Goal: Task Accomplishment & Management: Use online tool/utility

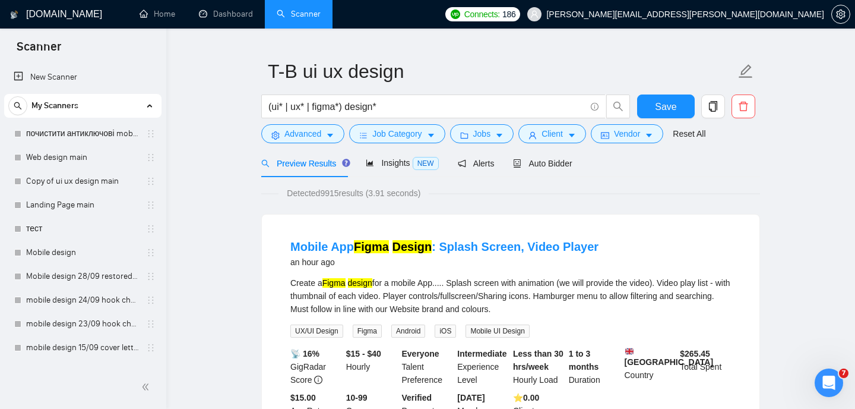
scroll to position [564, 0]
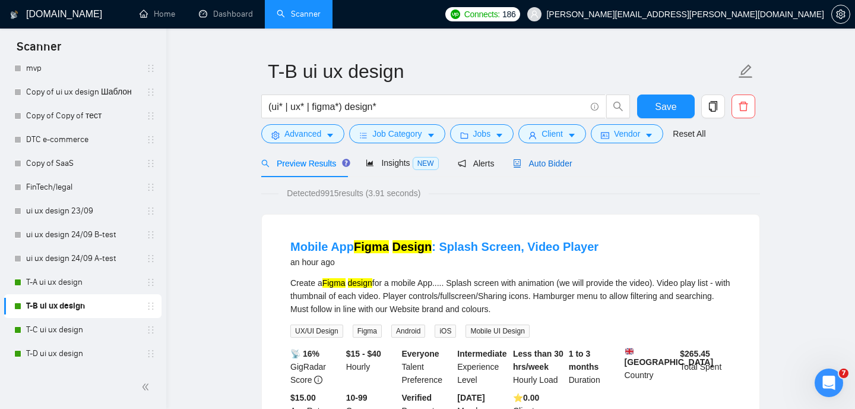
click at [527, 161] on span "Auto Bidder" at bounding box center [542, 164] width 59 height 10
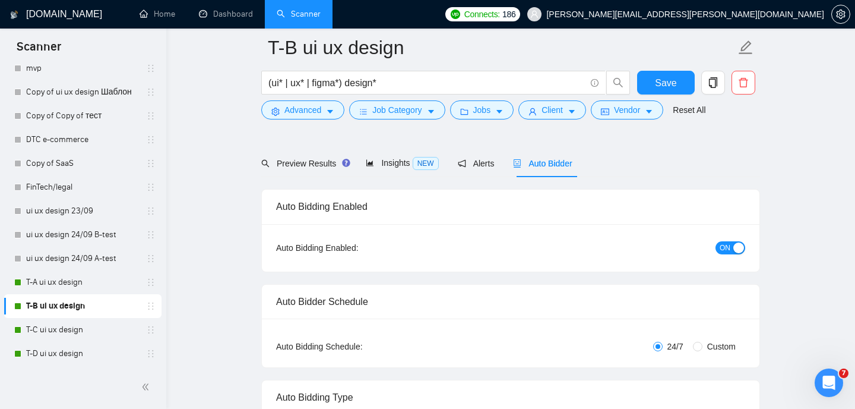
radio input "false"
radio input "true"
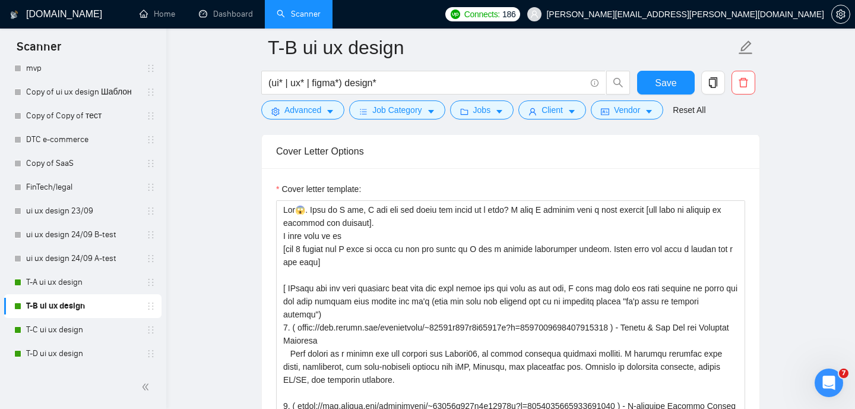
scroll to position [1505, 0]
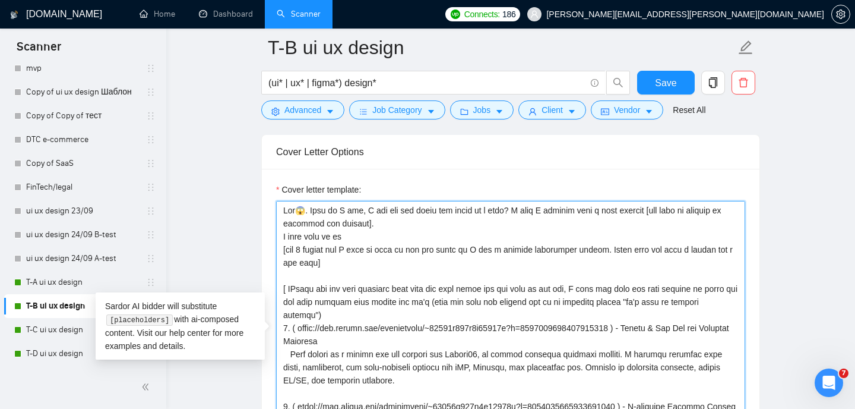
drag, startPoint x: 283, startPoint y: 208, endPoint x: 655, endPoint y: 211, distance: 372.4
click at [655, 211] on textarea "Cover letter template:" at bounding box center [510, 334] width 469 height 267
click at [495, 245] on textarea "Cover letter template:" at bounding box center [510, 334] width 469 height 267
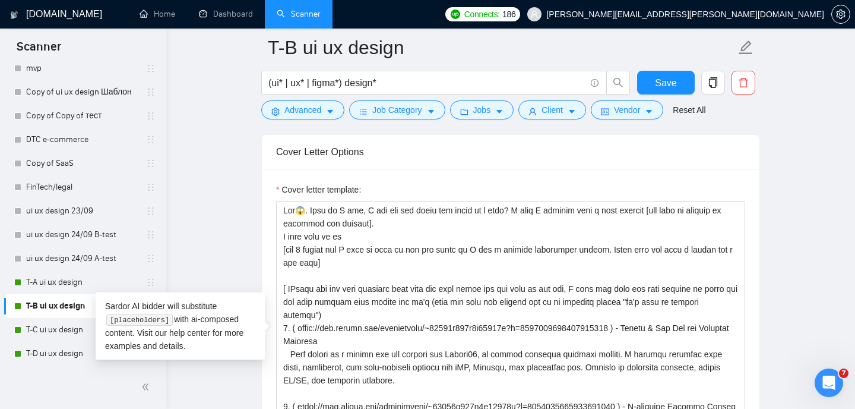
click at [217, 274] on main "T-B ui ux design (ui* | ux* | figma*) design* Save Advanced Job Category Jobs C…" at bounding box center [510, 329] width 651 height 3573
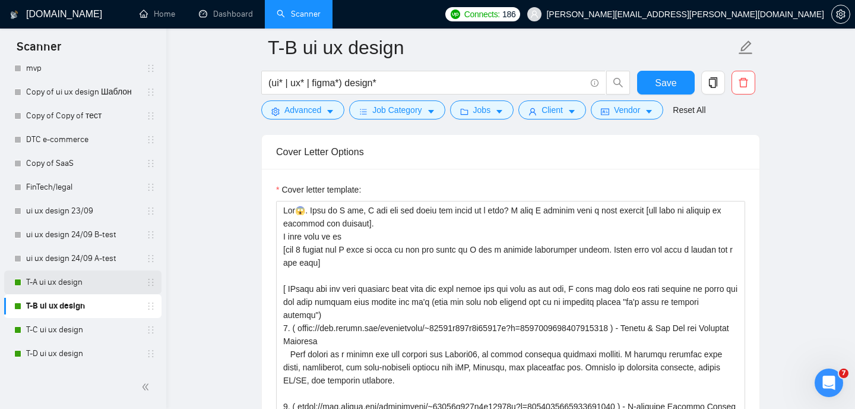
click at [68, 283] on link "T-A ui ux design" at bounding box center [82, 282] width 113 height 24
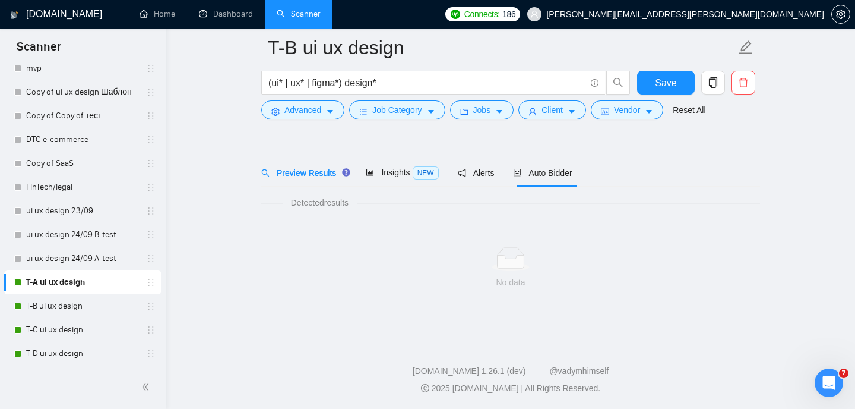
scroll to position [25, 0]
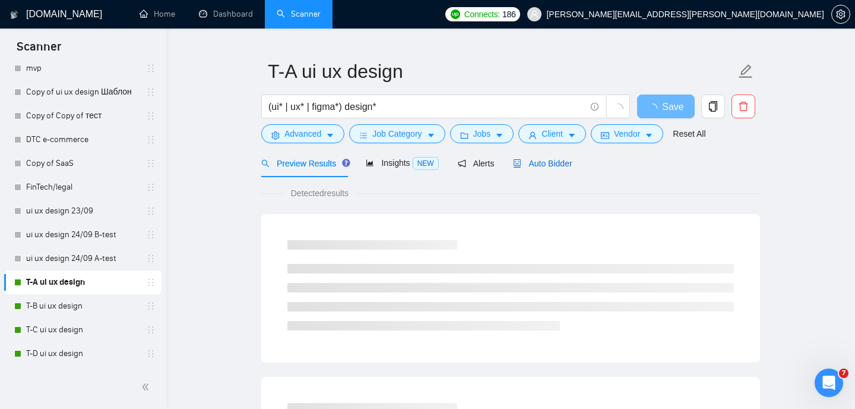
click at [544, 160] on span "Auto Bidder" at bounding box center [542, 164] width 59 height 10
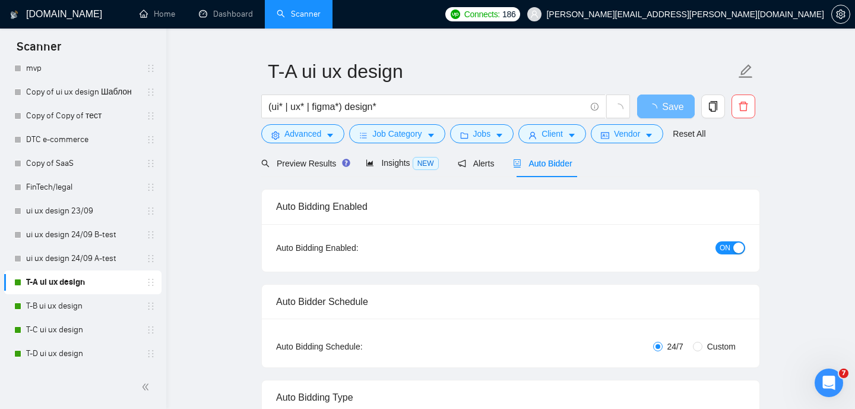
radio input "false"
radio input "true"
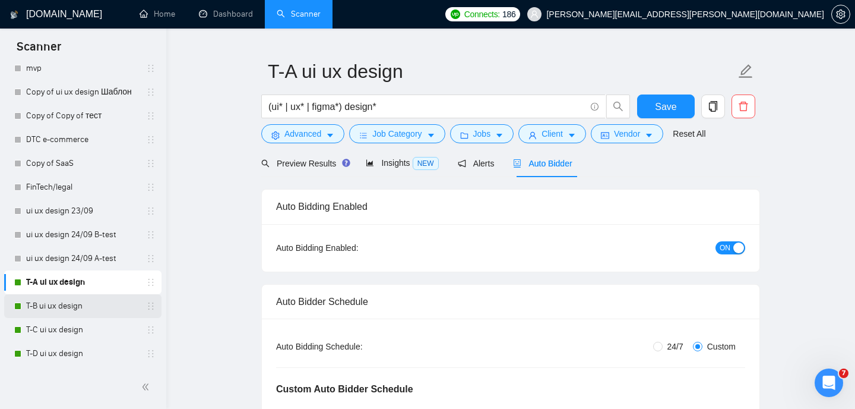
click at [65, 310] on link "T-B ui ux design" at bounding box center [82, 306] width 113 height 24
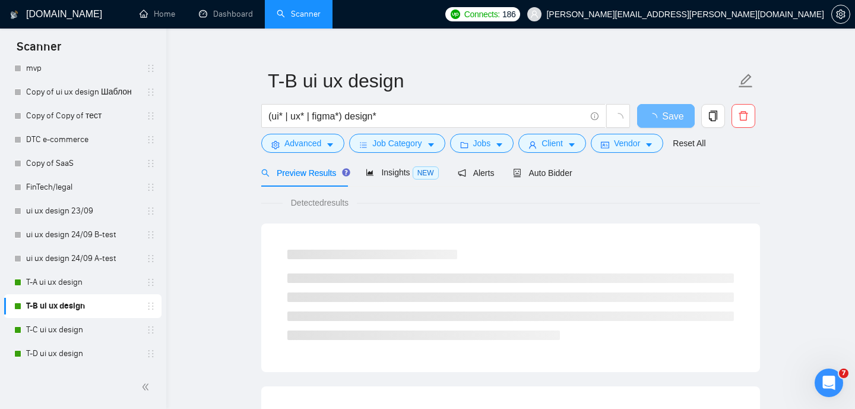
scroll to position [25, 0]
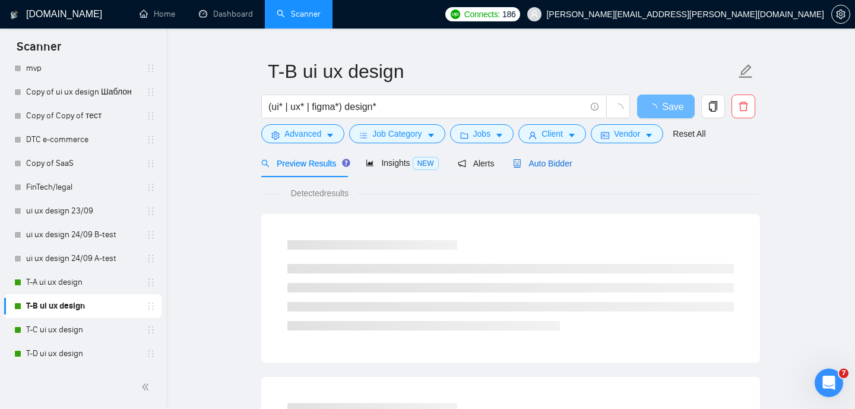
click at [544, 160] on span "Auto Bidder" at bounding box center [542, 164] width 59 height 10
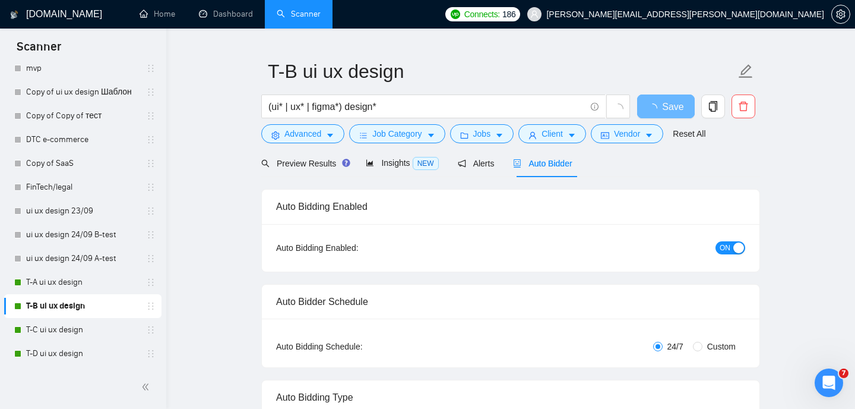
radio input "false"
radio input "true"
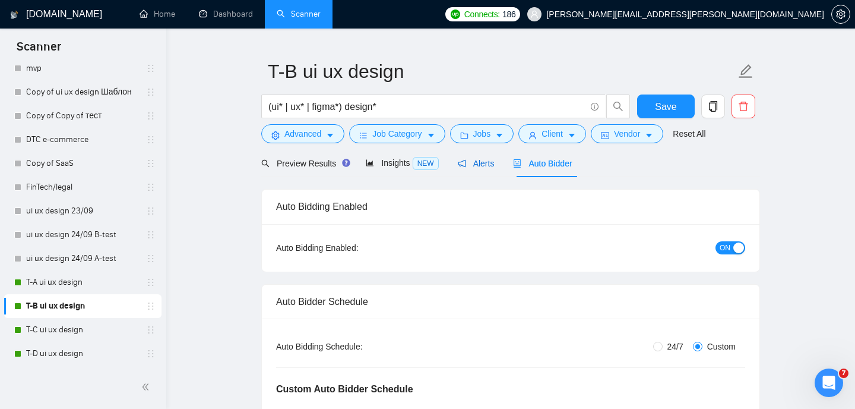
click at [486, 162] on span "Alerts" at bounding box center [476, 164] width 37 height 10
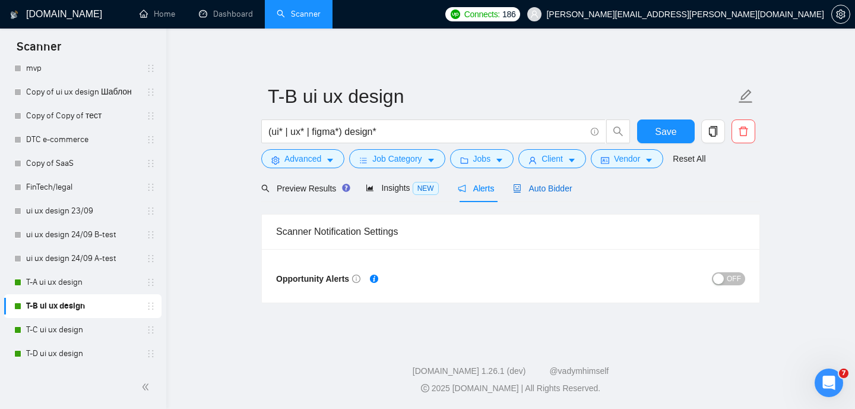
click at [540, 192] on span "Auto Bidder" at bounding box center [542, 189] width 59 height 10
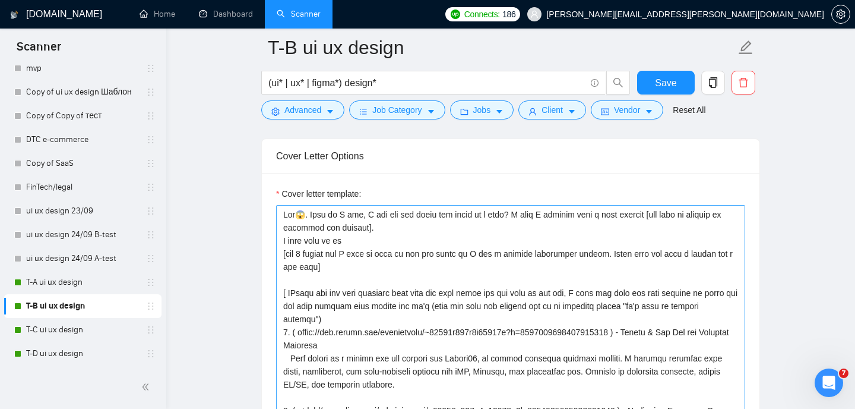
scroll to position [1500, 0]
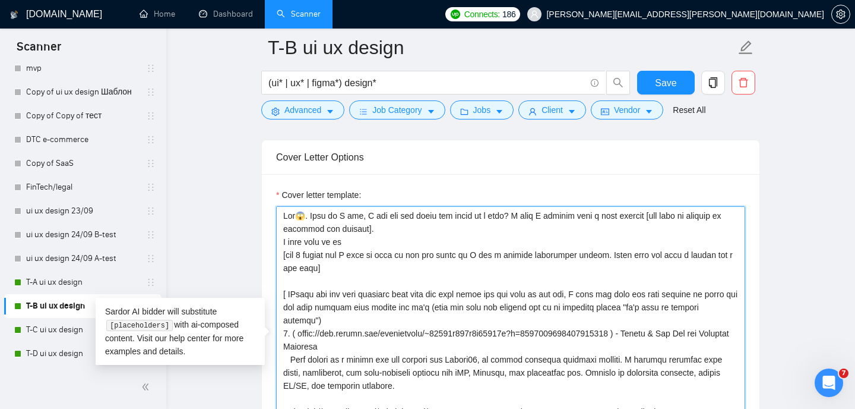
drag, startPoint x: 377, startPoint y: 227, endPoint x: 302, endPoint y: 217, distance: 74.9
click at [302, 217] on textarea "Cover letter template:" at bounding box center [510, 339] width 469 height 267
drag, startPoint x: 283, startPoint y: 216, endPoint x: 375, endPoint y: 227, distance: 92.8
click at [375, 227] on textarea "Cover letter template:" at bounding box center [510, 339] width 469 height 267
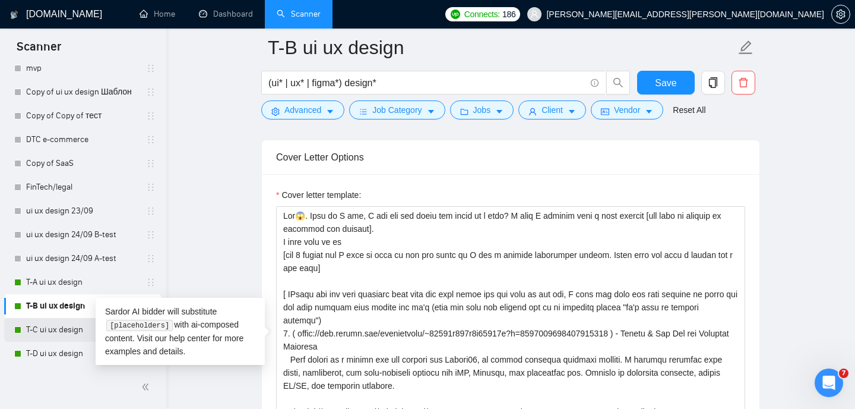
click at [40, 332] on link "T-C ui ux design" at bounding box center [82, 330] width 113 height 24
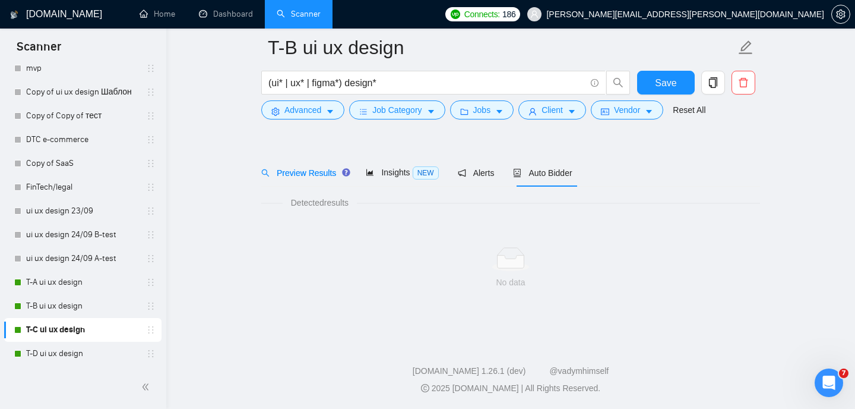
scroll to position [25, 0]
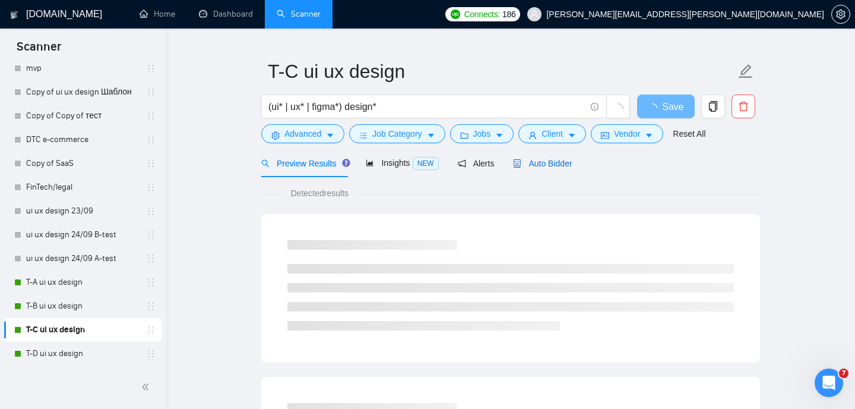
click at [545, 167] on span "Auto Bidder" at bounding box center [542, 164] width 59 height 10
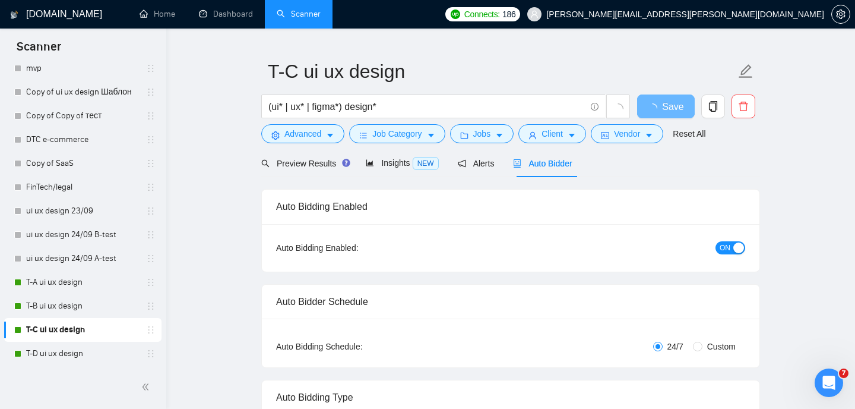
radio input "false"
radio input "true"
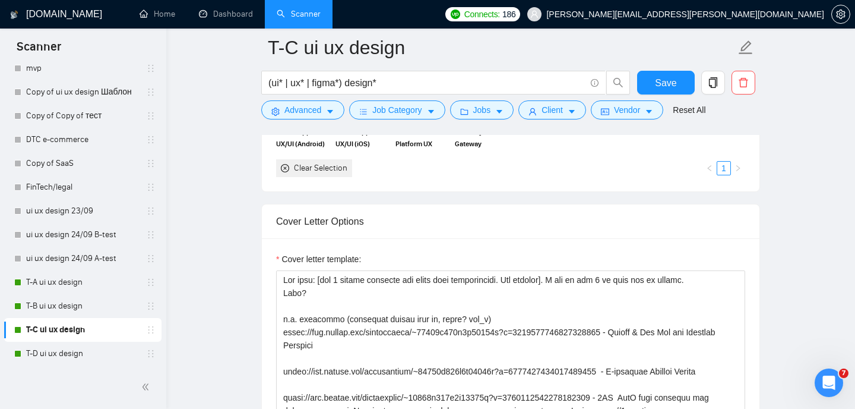
scroll to position [1467, 0]
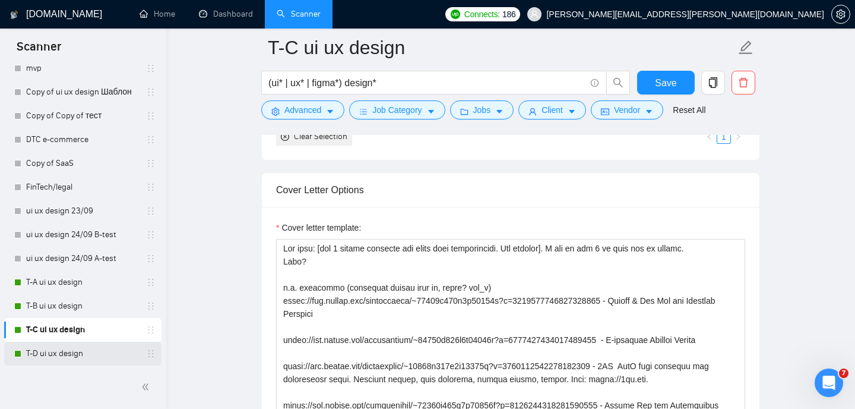
click at [66, 352] on link "T-D ui ux design" at bounding box center [82, 353] width 113 height 24
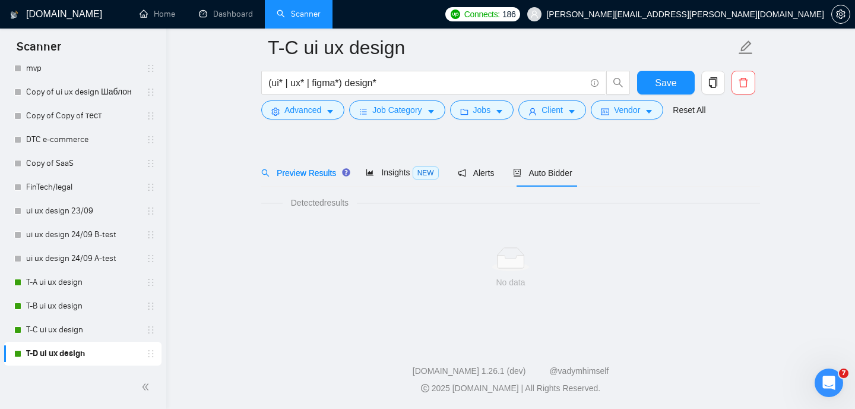
scroll to position [25, 0]
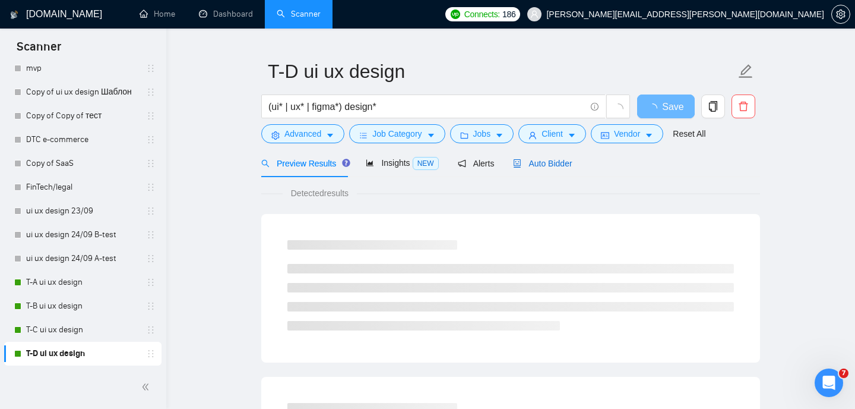
click at [545, 160] on span "Auto Bidder" at bounding box center [542, 164] width 59 height 10
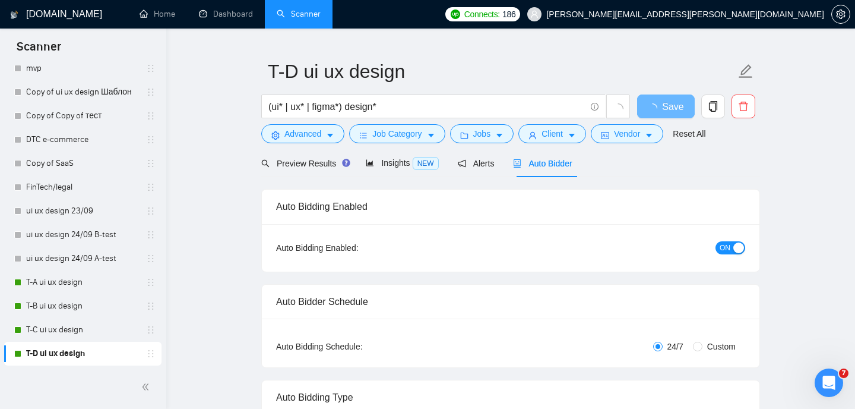
radio input "false"
radio input "true"
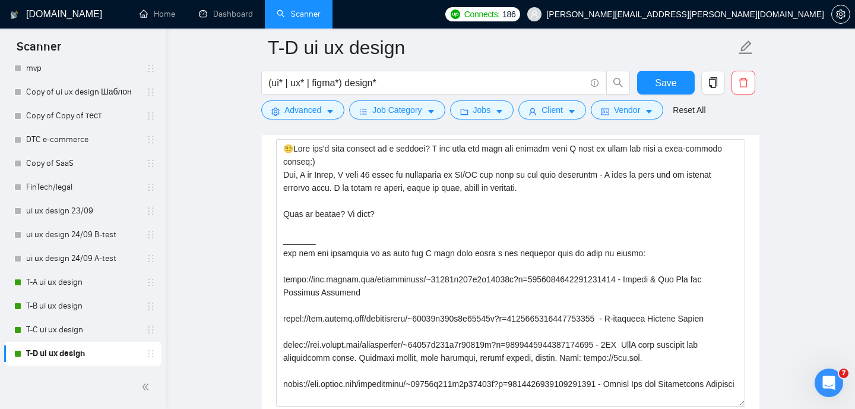
scroll to position [1536, 0]
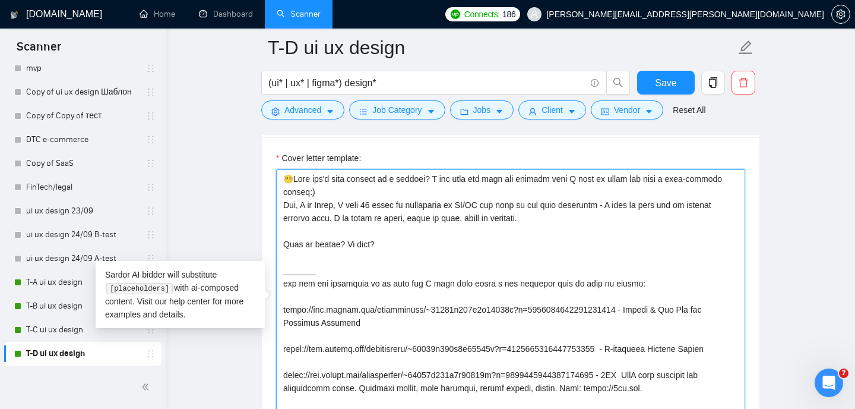
drag, startPoint x: 283, startPoint y: 177, endPoint x: 355, endPoint y: 198, distance: 75.0
click at [355, 198] on textarea "Cover letter template:" at bounding box center [510, 302] width 469 height 267
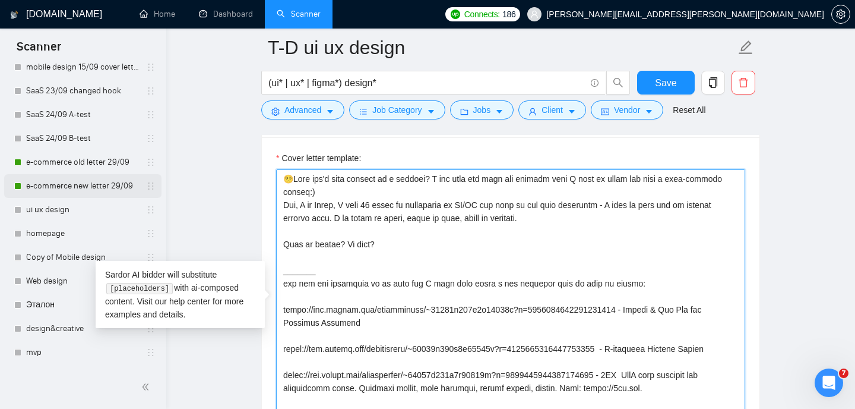
scroll to position [273, 0]
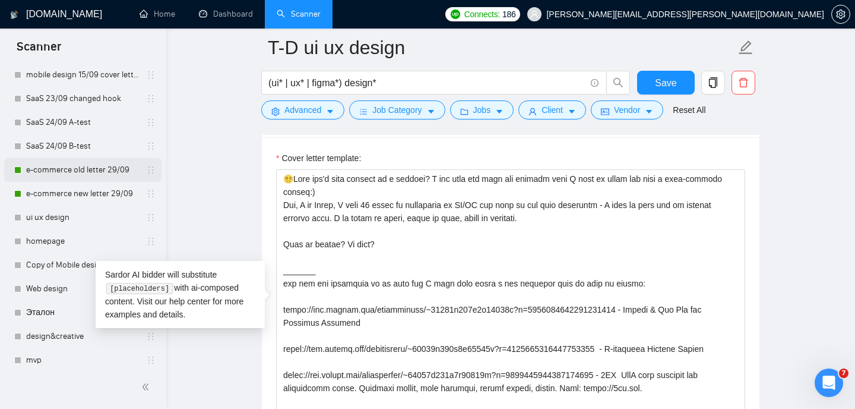
click at [91, 165] on link "e-commerce old letter 29/09" at bounding box center [82, 170] width 113 height 24
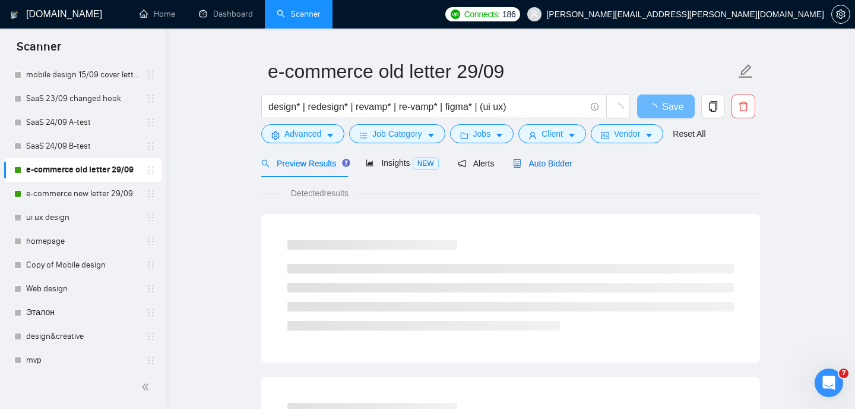
click at [539, 167] on span "Auto Bidder" at bounding box center [542, 164] width 59 height 10
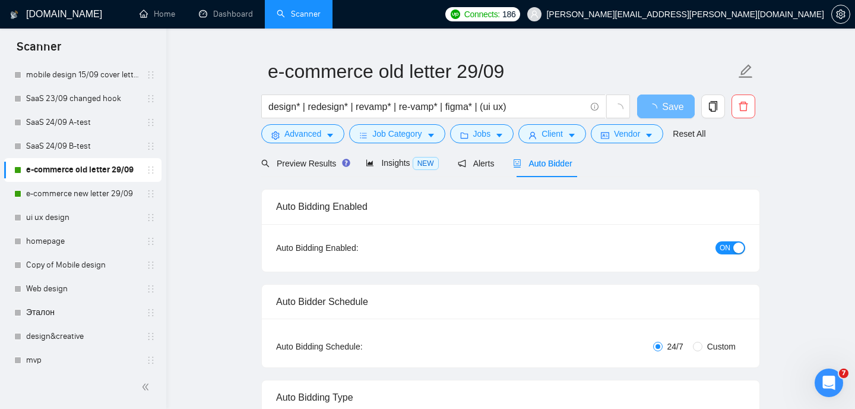
radio input "false"
radio input "true"
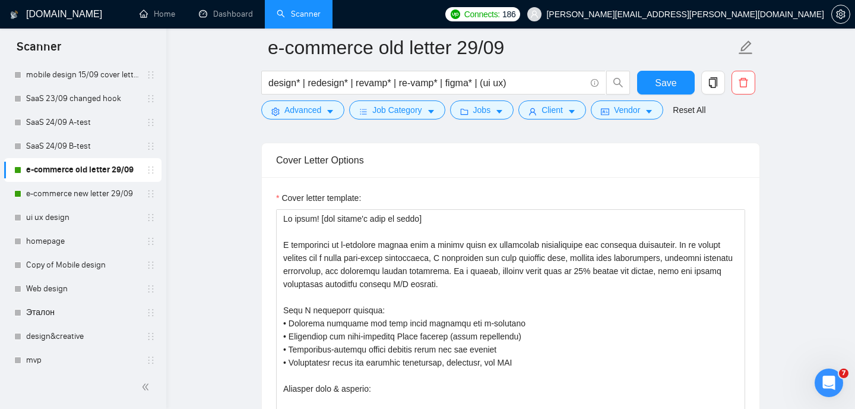
scroll to position [1494, 0]
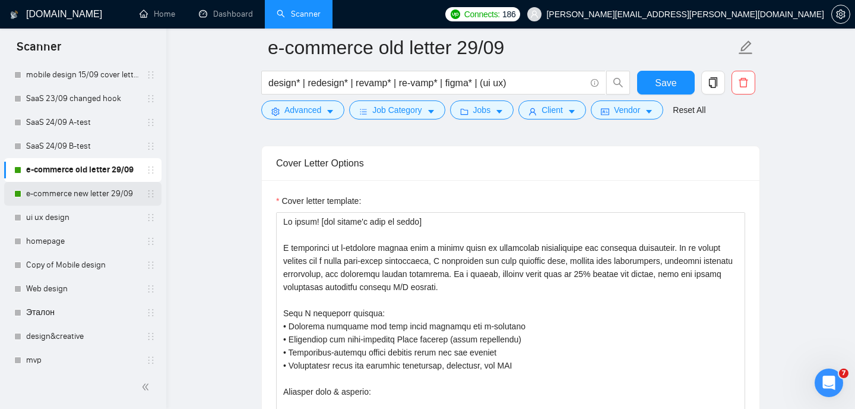
click at [110, 194] on link "e-commerce new letter 29/09" at bounding box center [82, 194] width 113 height 24
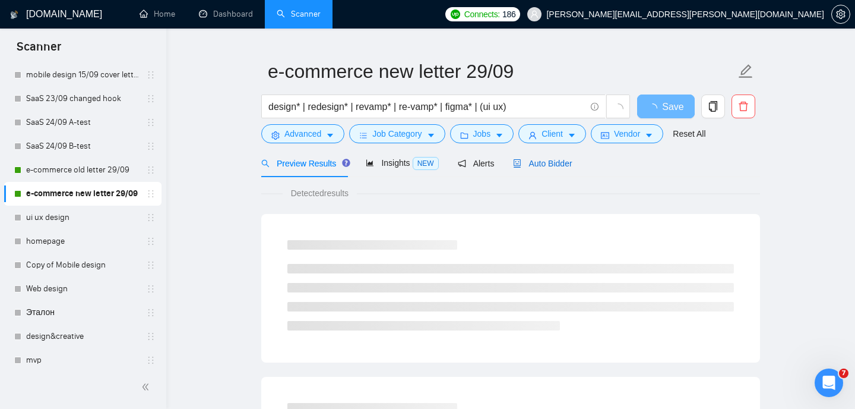
click at [540, 157] on div "Auto Bidder" at bounding box center [542, 163] width 59 height 13
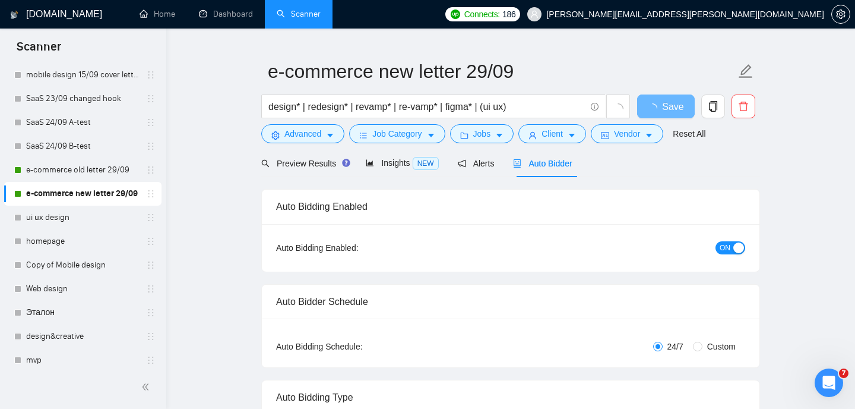
radio input "false"
radio input "true"
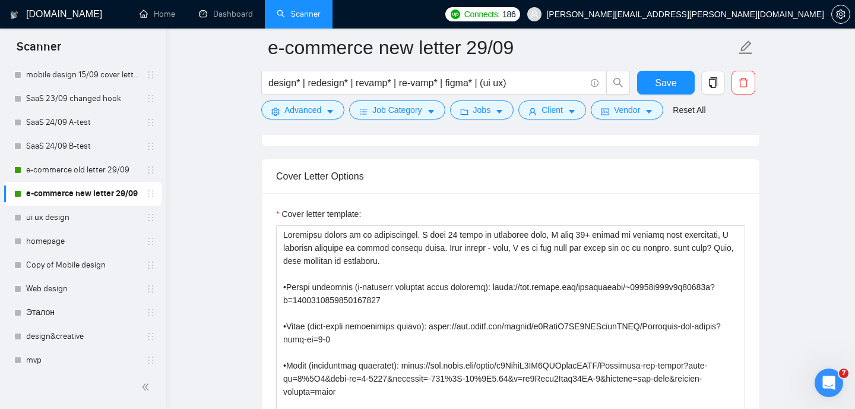
scroll to position [1485, 0]
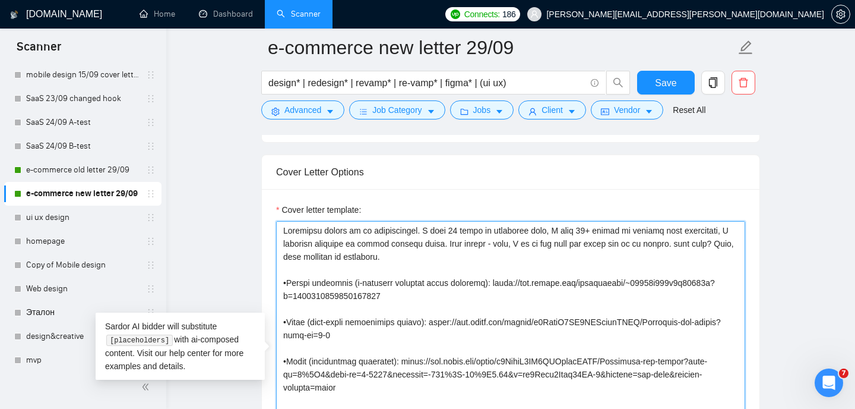
drag, startPoint x: 283, startPoint y: 228, endPoint x: 396, endPoint y: 267, distance: 119.3
click at [395, 267] on textarea "Cover letter template:" at bounding box center [510, 354] width 469 height 267
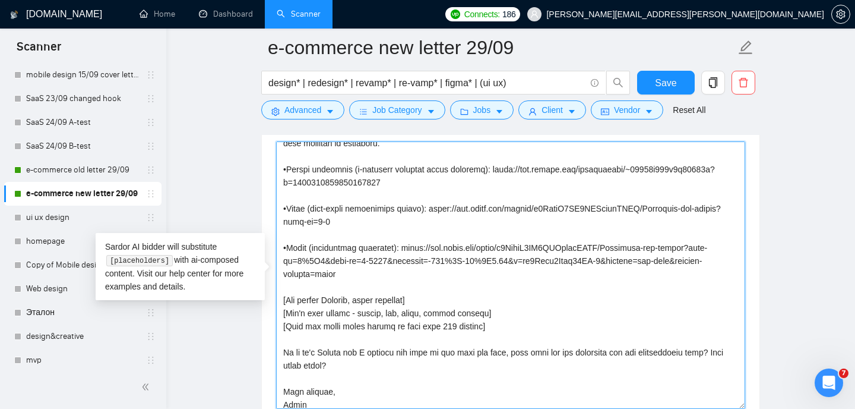
scroll to position [39, 0]
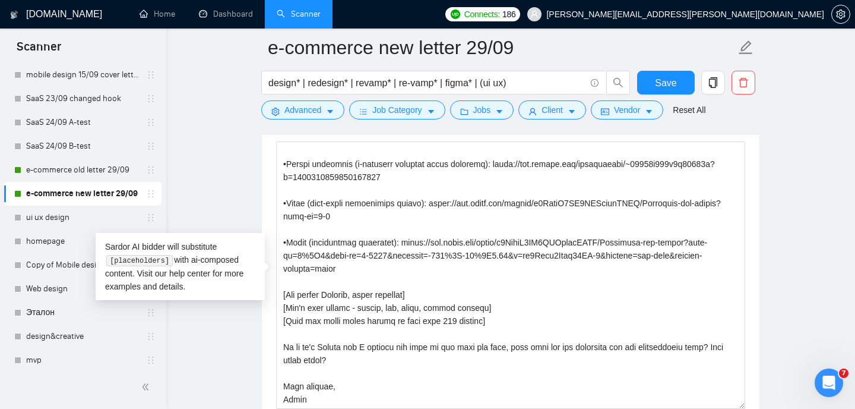
click at [235, 160] on main "e-commerce new letter 29/09 design* | redesign* | revamp* | re-vamp* | figma* |…" at bounding box center [510, 164] width 651 height 3362
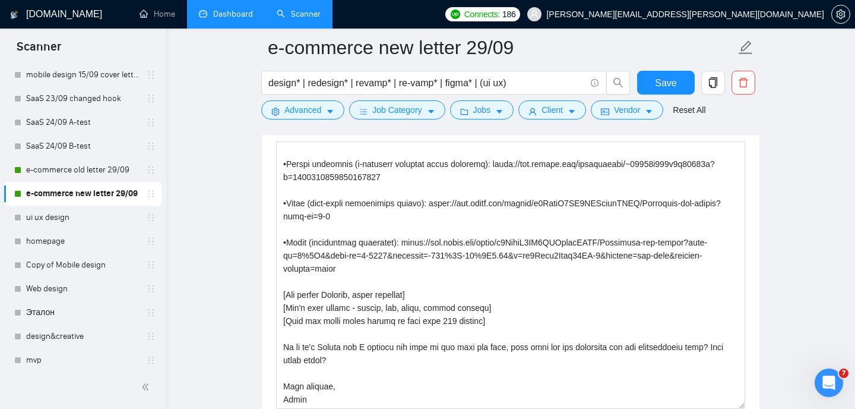
click at [226, 9] on link "Dashboard" at bounding box center [226, 14] width 54 height 10
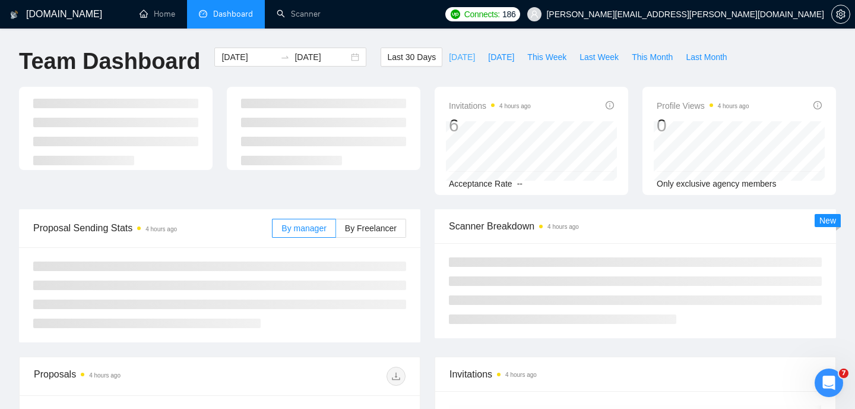
click at [456, 56] on span "[DATE]" at bounding box center [462, 56] width 26 height 13
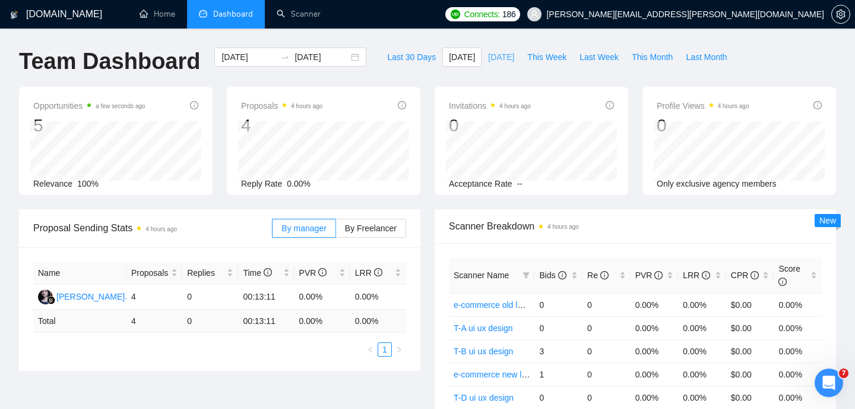
drag, startPoint x: 472, startPoint y: 56, endPoint x: 480, endPoint y: 56, distance: 8.3
click at [482, 56] on button "[DATE]" at bounding box center [501, 57] width 39 height 19
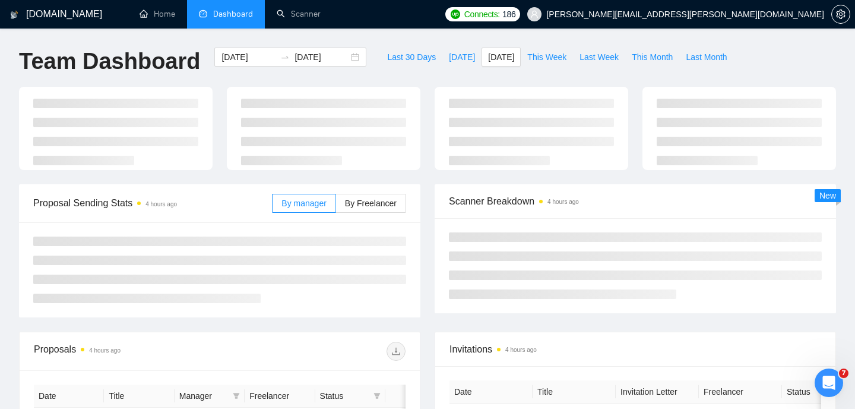
type input "[DATE]"
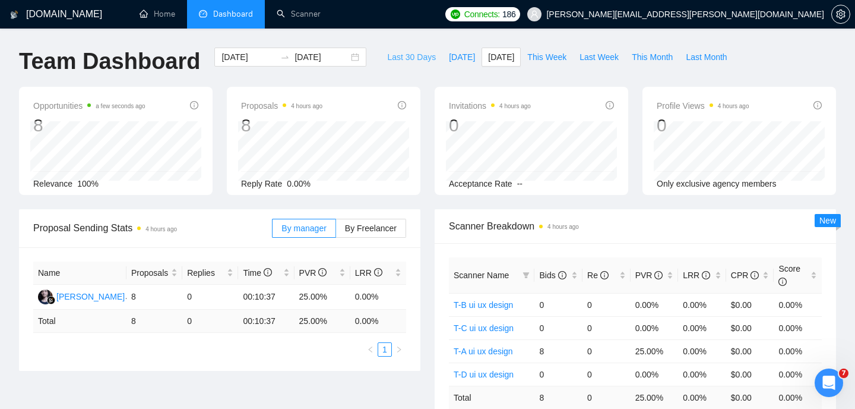
click at [390, 58] on span "Last 30 Days" at bounding box center [411, 56] width 49 height 13
type input "[DATE]"
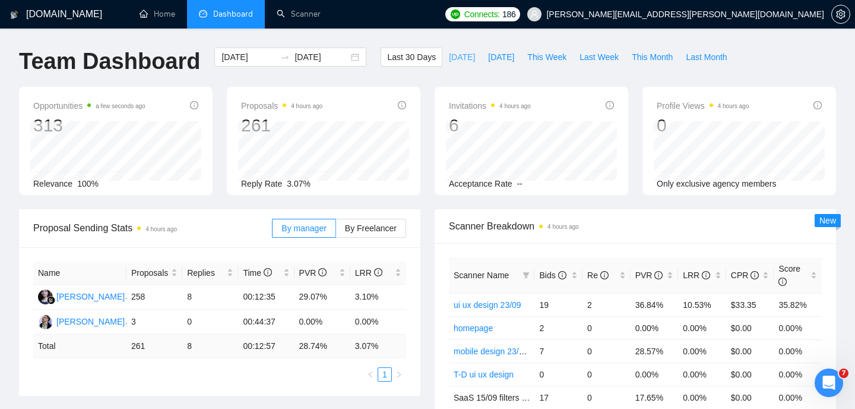
click at [457, 53] on span "[DATE]" at bounding box center [462, 56] width 26 height 13
type input "[DATE]"
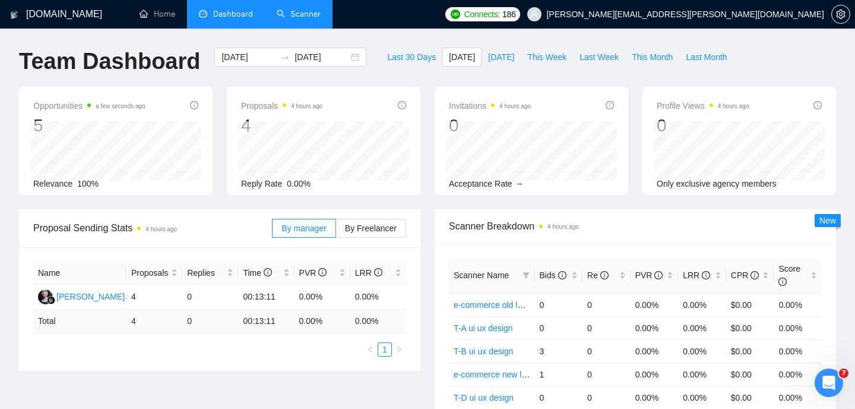
click at [309, 9] on link "Scanner" at bounding box center [299, 14] width 44 height 10
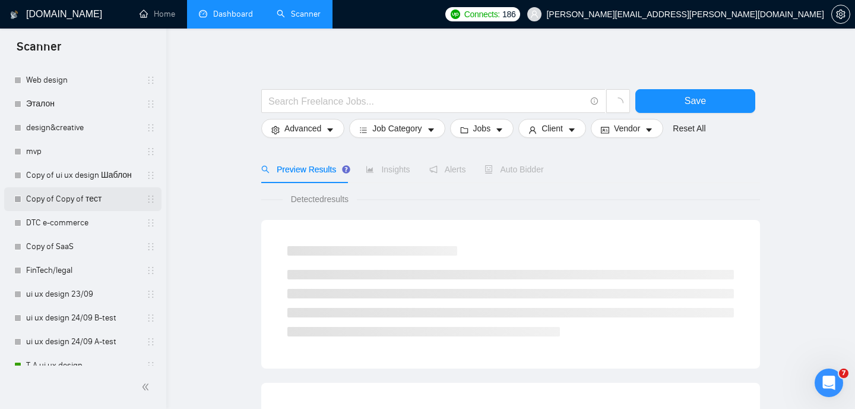
scroll to position [564, 0]
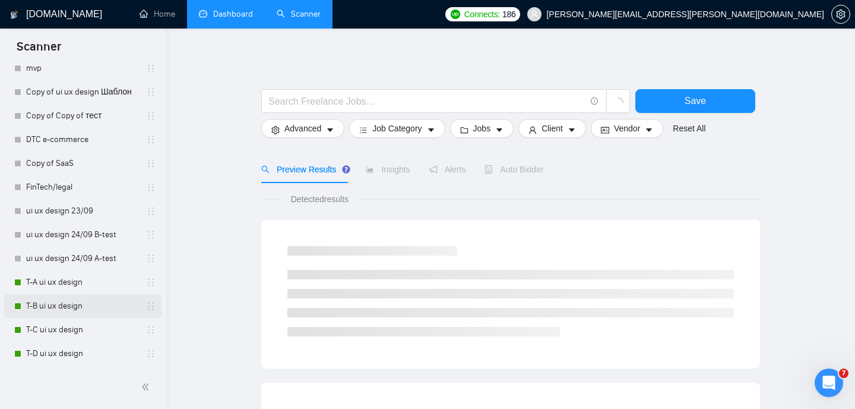
click at [59, 308] on link "T-B ui ux design" at bounding box center [82, 306] width 113 height 24
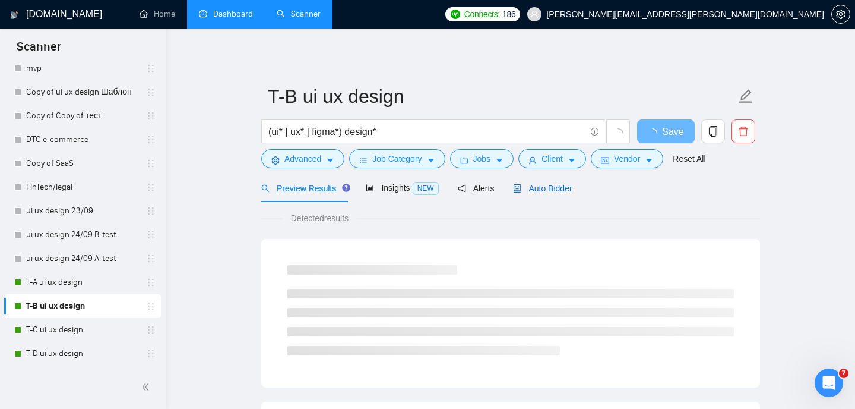
click at [544, 187] on span "Auto Bidder" at bounding box center [542, 189] width 59 height 10
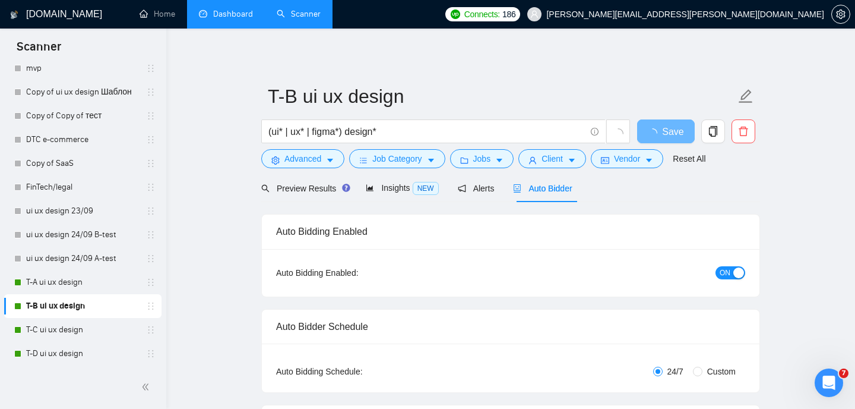
radio input "false"
radio input "true"
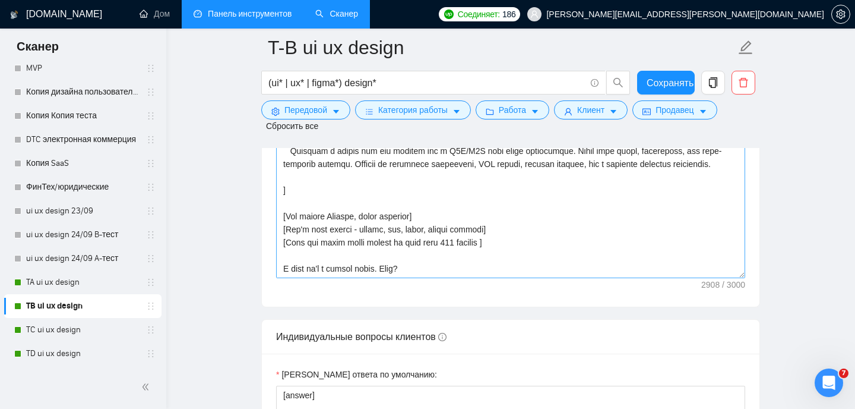
scroll to position [1789, 0]
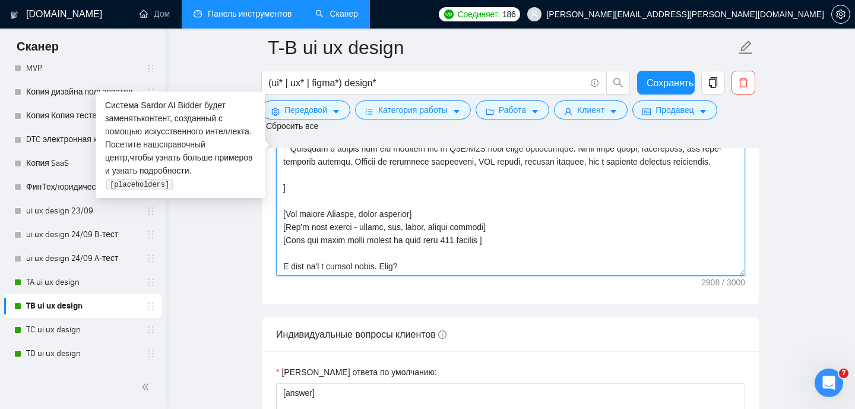
drag, startPoint x: 377, startPoint y: 278, endPoint x: 283, endPoint y: 276, distance: 93.3
click at [283, 276] on textarea "Шаблон сопроводительного письма:" at bounding box center [510, 141] width 469 height 267
click at [447, 191] on textarea "Шаблон сопроводительного письма:" at bounding box center [510, 141] width 469 height 267
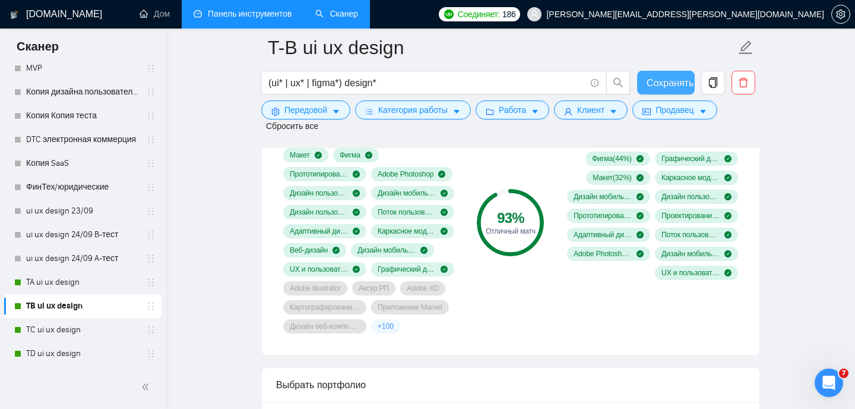
scroll to position [1038, 0]
